Goal: Task Accomplishment & Management: Complete application form

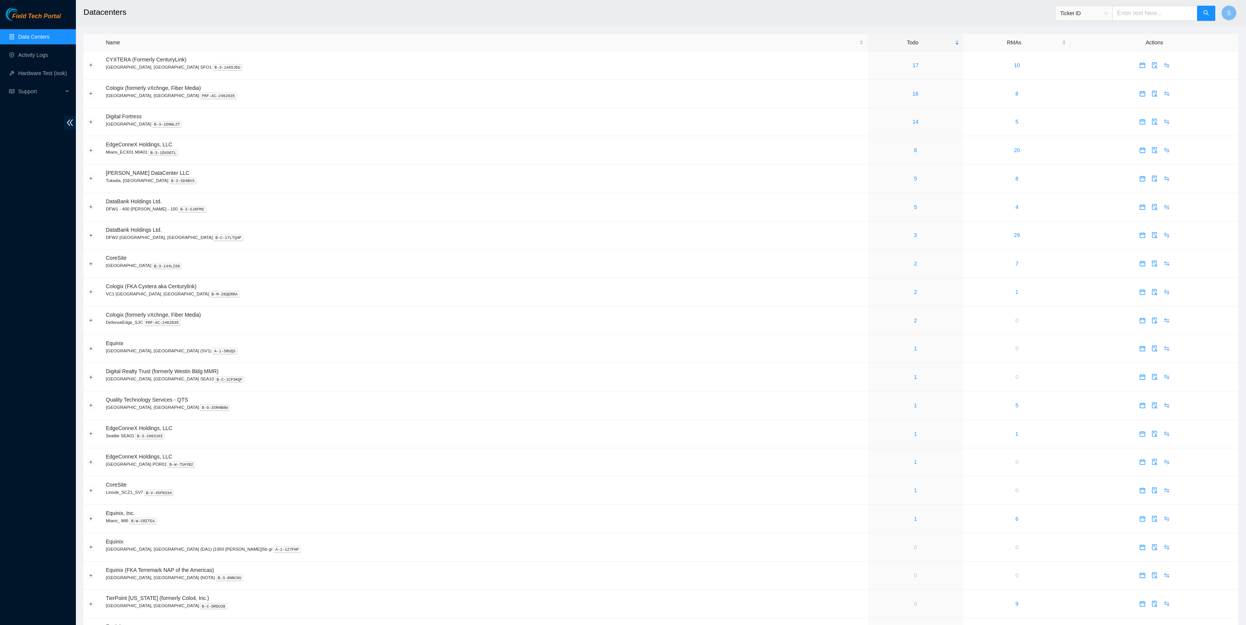
click at [276, 14] on h2 "Datacenters" at bounding box center [513, 12] width 861 height 24
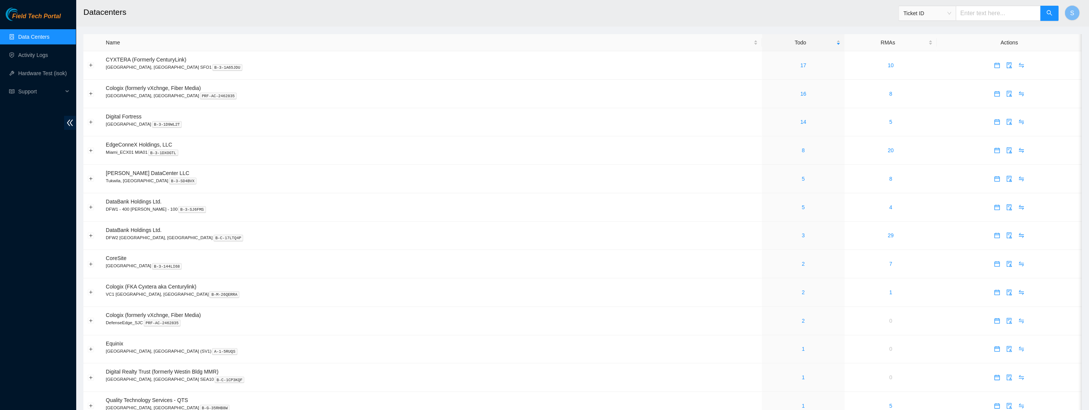
click at [671, 13] on h2 "Datacenters" at bounding box center [459, 12] width 752 height 24
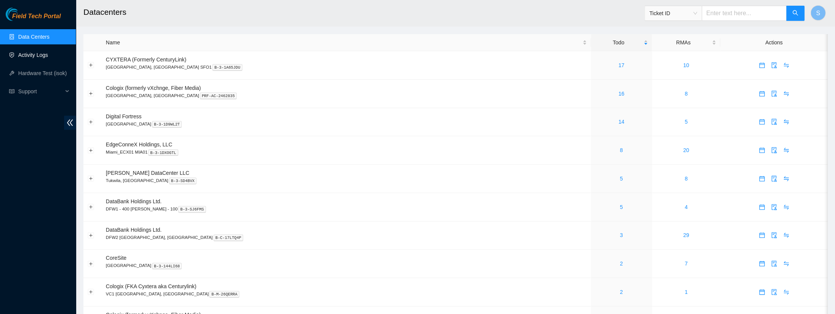
click at [48, 53] on link "Activity Logs" at bounding box center [33, 55] width 30 height 6
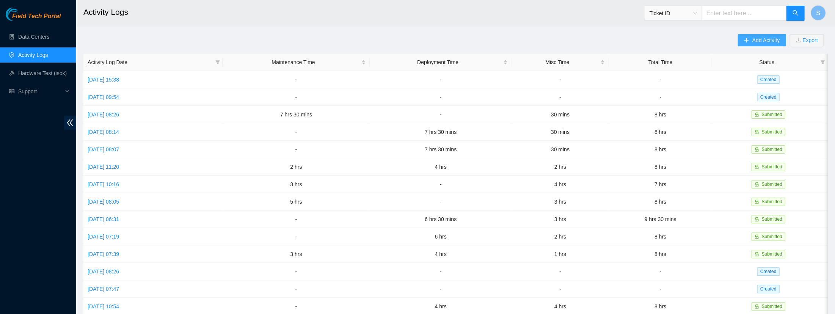
click at [698, 42] on span "Add Activity" at bounding box center [765, 40] width 27 height 8
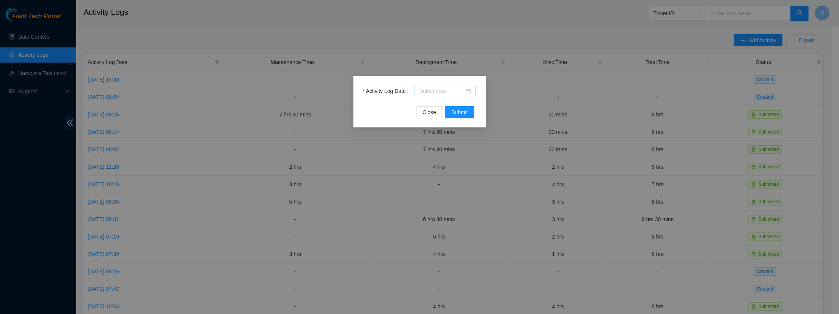
click at [428, 89] on input "Activity Log Date" at bounding box center [441, 91] width 45 height 8
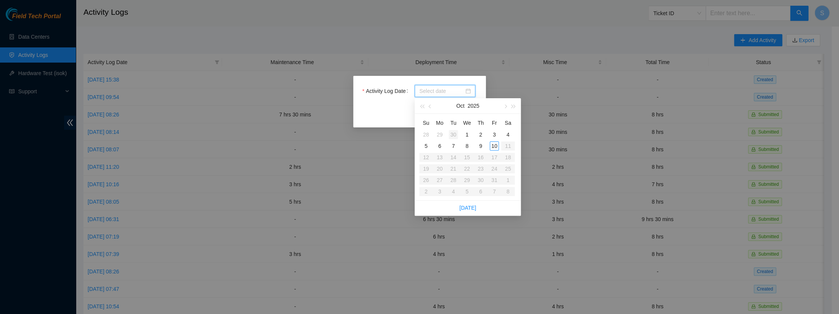
type input "2025-09-30"
type input "2025-10-01"
type input "2025-10-09"
type input "2025-10-10"
click at [494, 146] on div "10" at bounding box center [494, 145] width 9 height 9
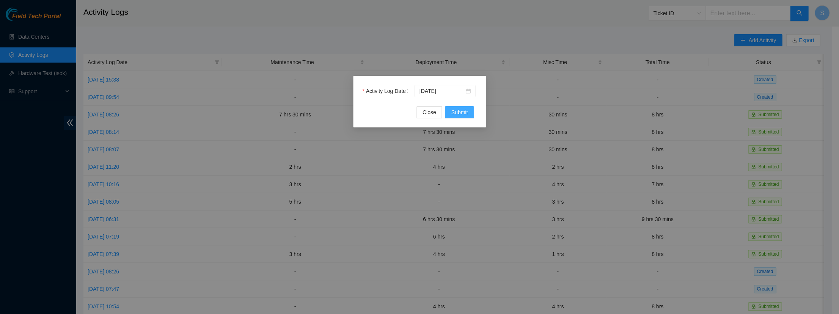
click at [459, 110] on span "Submit" at bounding box center [459, 112] width 17 height 8
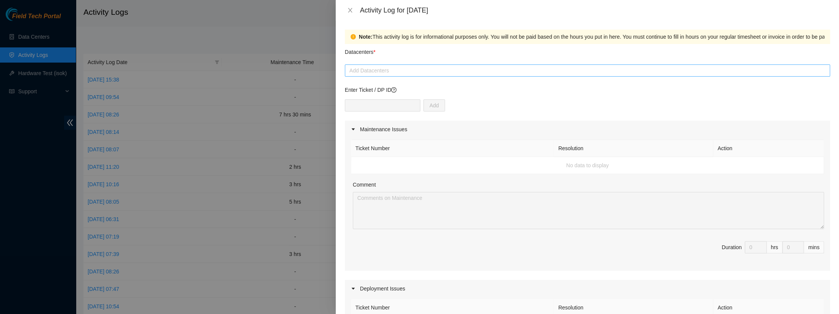
click at [379, 74] on div at bounding box center [587, 70] width 481 height 9
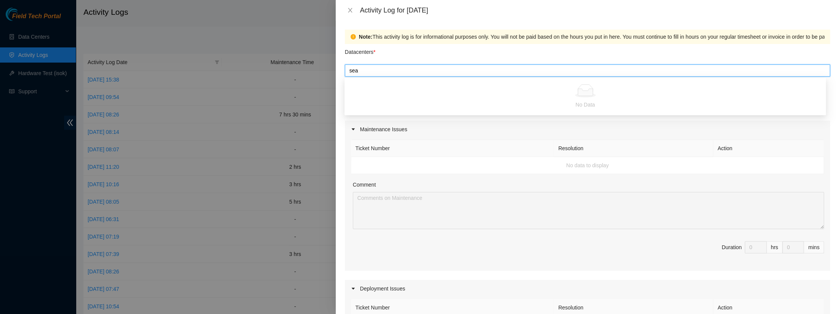
type input "sea"
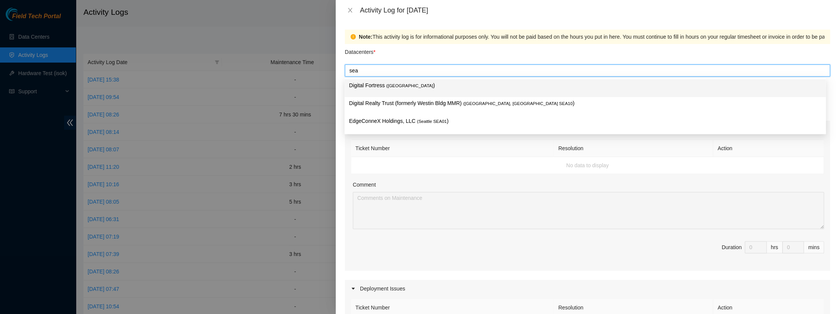
click at [439, 85] on p "Digital Fortress ( Seattle )" at bounding box center [585, 85] width 472 height 9
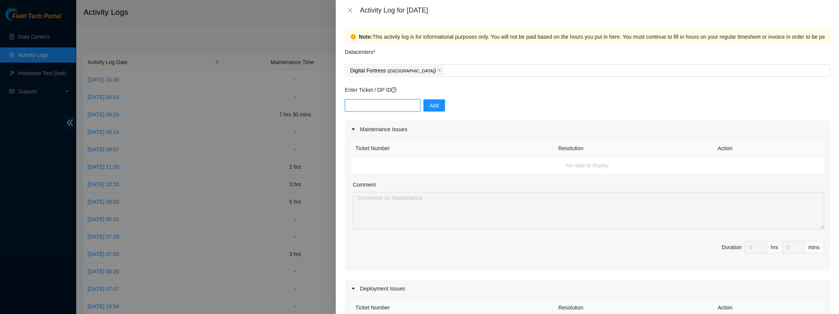
click at [411, 106] on input "text" at bounding box center [382, 105] width 75 height 12
click at [400, 106] on input "text" at bounding box center [382, 105] width 75 height 12
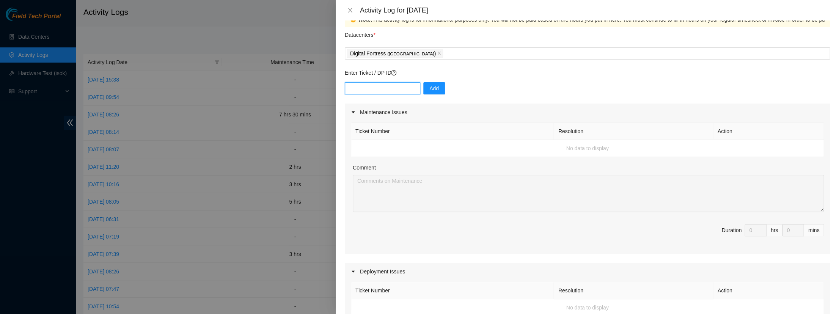
scroll to position [17, 0]
click at [470, 83] on div "Add" at bounding box center [587, 92] width 485 height 21
click at [419, 133] on th "Ticket Number" at bounding box center [452, 131] width 203 height 17
click at [421, 148] on td "No data to display" at bounding box center [587, 148] width 473 height 17
click at [391, 146] on td "No data to display" at bounding box center [587, 148] width 473 height 17
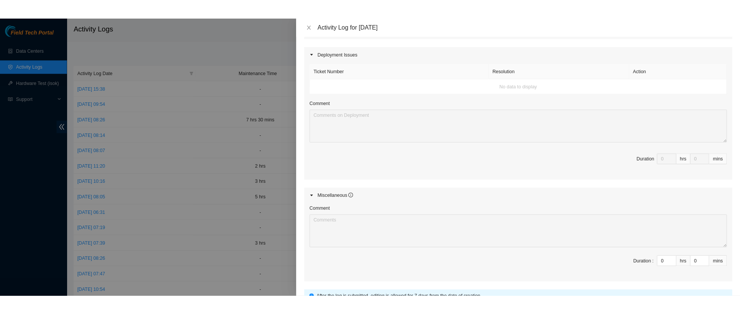
scroll to position [5, 0]
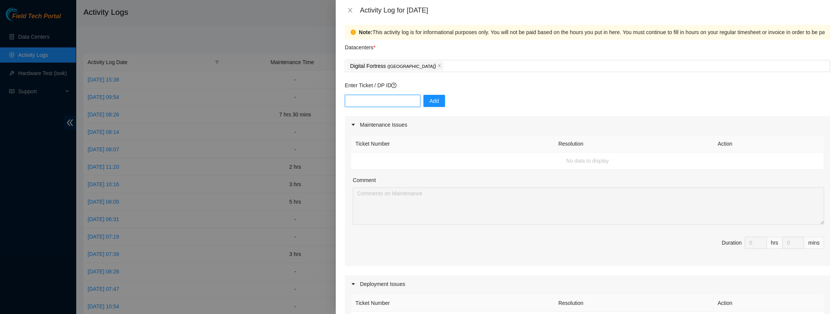
click at [384, 105] on input "text" at bounding box center [382, 101] width 75 height 12
drag, startPoint x: 375, startPoint y: 86, endPoint x: 416, endPoint y: 85, distance: 41.0
click at [416, 85] on p "Enter Ticket / DP ID" at bounding box center [587, 85] width 485 height 8
click at [495, 93] on div "Enter Ticket / DP ID Add" at bounding box center [587, 98] width 485 height 35
click at [365, 98] on input "text" at bounding box center [382, 101] width 75 height 12
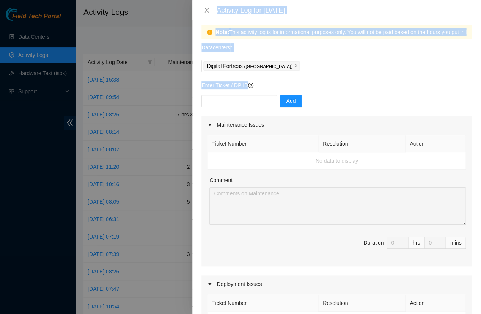
click at [189, 99] on div "Activity Log for 10-10-2025 Note: This activity log is for informational purpos…" at bounding box center [240, 157] width 481 height 314
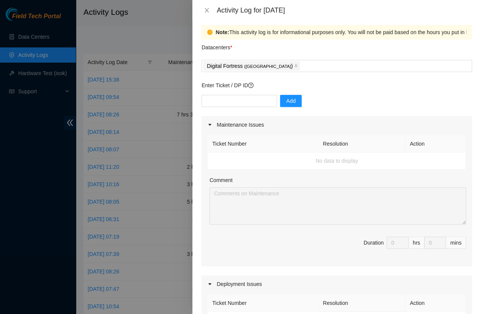
click at [224, 18] on div "Activity Log for 10-10-2025" at bounding box center [336, 10] width 289 height 20
click at [206, 105] on input "text" at bounding box center [238, 101] width 75 height 12
click at [366, 95] on div "Enter Ticket / DP ID Add" at bounding box center [336, 98] width 270 height 35
click at [246, 103] on input "text" at bounding box center [238, 101] width 75 height 12
paste input "B-V-5HT7DFA"
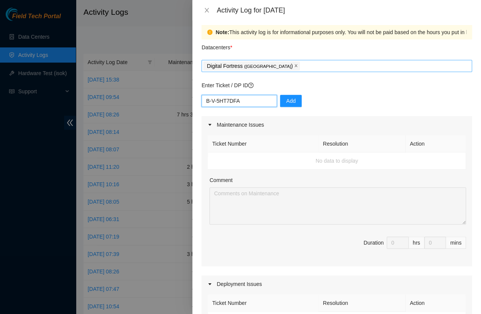
click at [295, 65] on icon "close" at bounding box center [296, 65] width 3 height 3
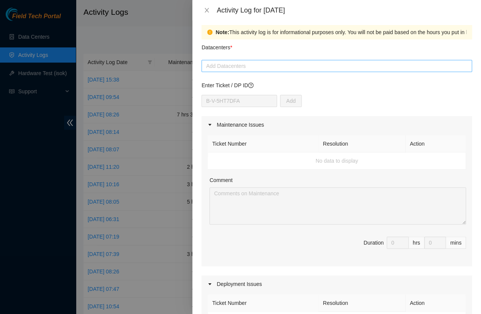
type input "B-V-5HT7DFA"
click at [273, 68] on div at bounding box center [336, 65] width 267 height 9
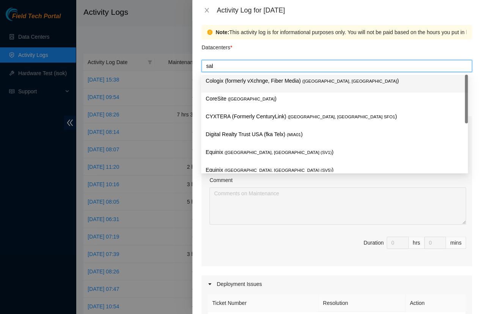
type input "sabe"
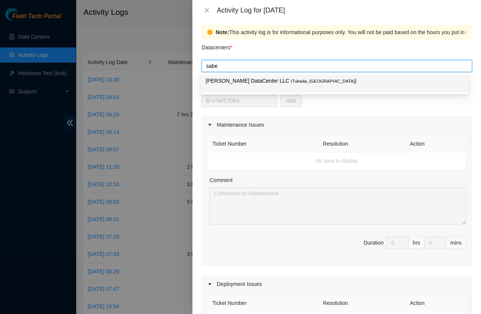
click at [298, 85] on div "Sabey DataCenter LLC ( Tukwila, WA )" at bounding box center [335, 84] width 258 height 14
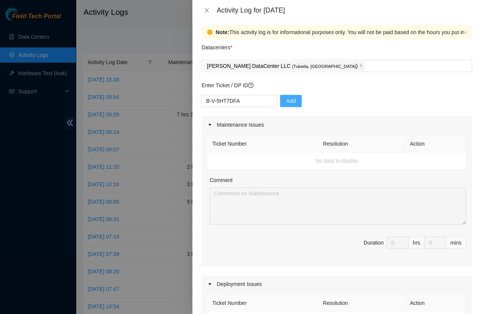
click at [291, 99] on span "Add" at bounding box center [290, 101] width 9 height 8
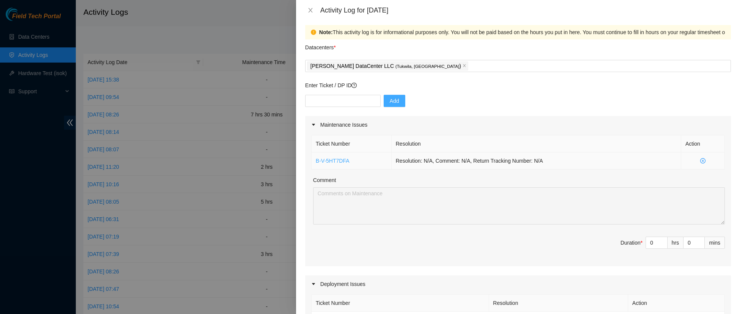
click at [340, 161] on link "B-V-5HT7DFA" at bounding box center [333, 161] width 34 height 6
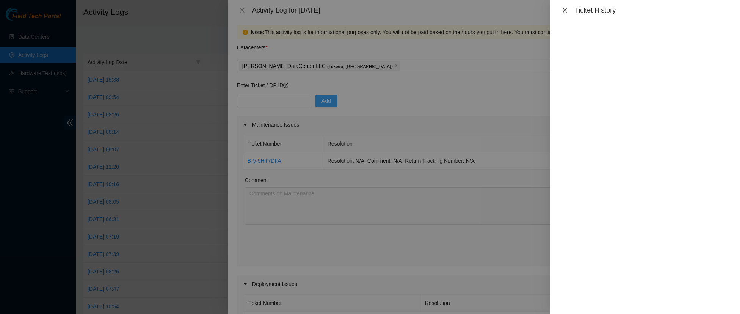
click at [566, 7] on icon "close" at bounding box center [565, 10] width 6 height 6
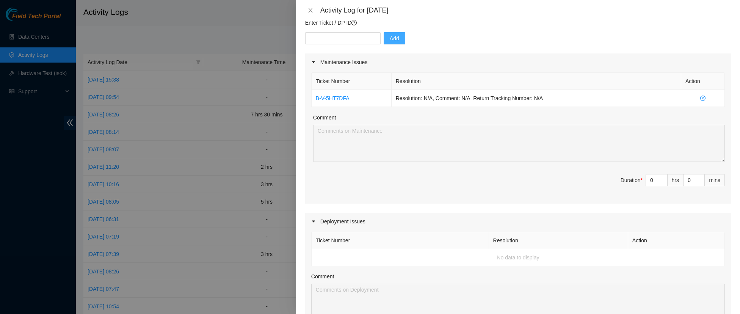
scroll to position [55, 0]
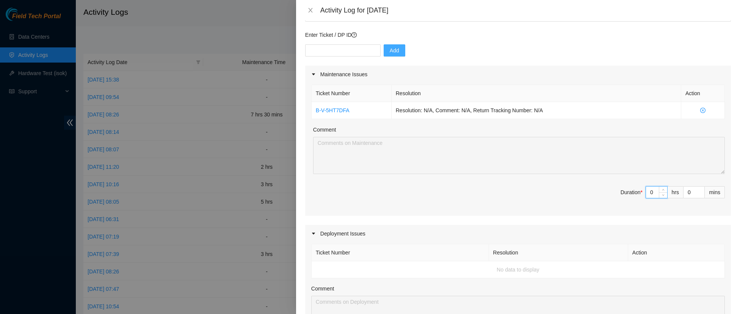
drag, startPoint x: 652, startPoint y: 192, endPoint x: 622, endPoint y: 192, distance: 30.3
click at [623, 192] on span "Duration * 0 hrs 0 mins" at bounding box center [518, 196] width 414 height 21
type input "3"
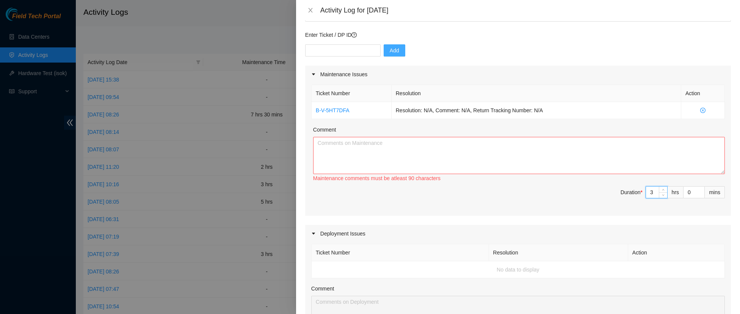
type input "3"
click at [545, 147] on textarea "Comment" at bounding box center [519, 155] width 412 height 37
type textarea "I am testing"
click at [470, 206] on span "Duration * 3 hrs 0 mins" at bounding box center [518, 196] width 414 height 21
click at [481, 196] on span "Duration * 3 hrs 0 mins" at bounding box center [518, 196] width 414 height 21
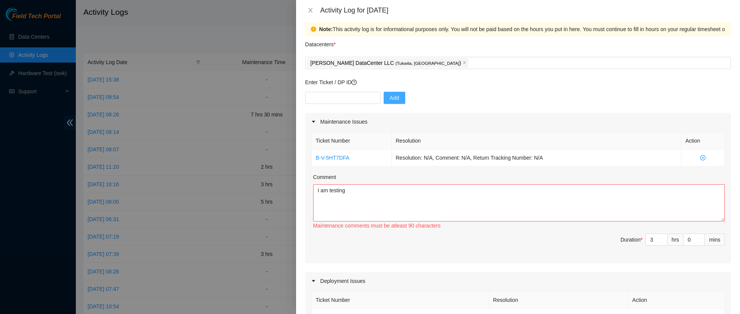
scroll to position [91, 0]
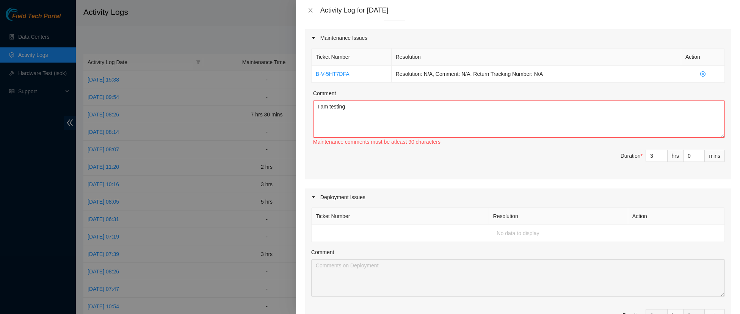
click at [331, 236] on td "No data to display" at bounding box center [518, 233] width 413 height 17
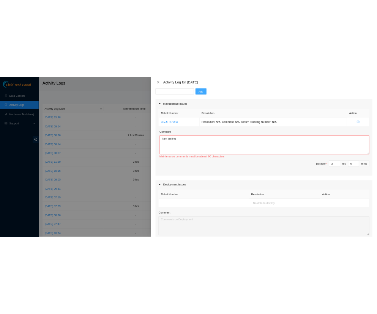
scroll to position [0, 0]
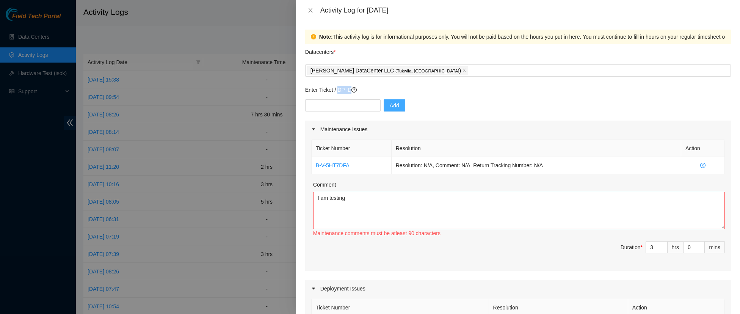
drag, startPoint x: 339, startPoint y: 90, endPoint x: 355, endPoint y: 96, distance: 17.6
click at [355, 95] on div "Enter Ticket / DP ID Add" at bounding box center [518, 103] width 426 height 35
click at [459, 111] on div "Add" at bounding box center [518, 109] width 426 height 21
click at [698, 166] on icon "close-circle" at bounding box center [703, 165] width 5 height 5
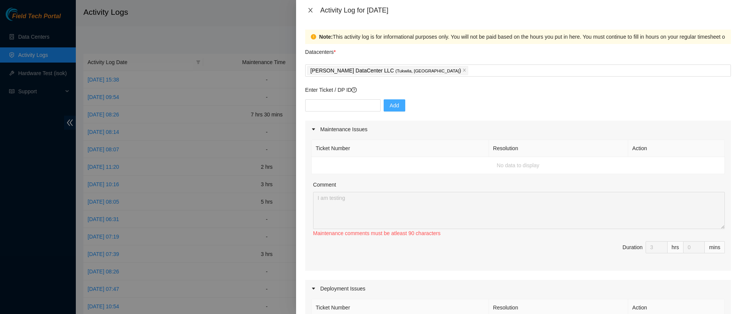
click at [311, 11] on icon "close" at bounding box center [311, 10] width 6 height 6
